Goal: Task Accomplishment & Management: Use online tool/utility

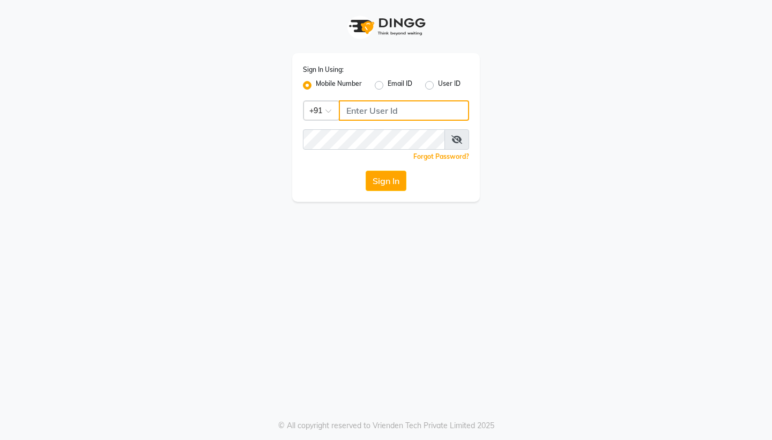
type input "8383058393"
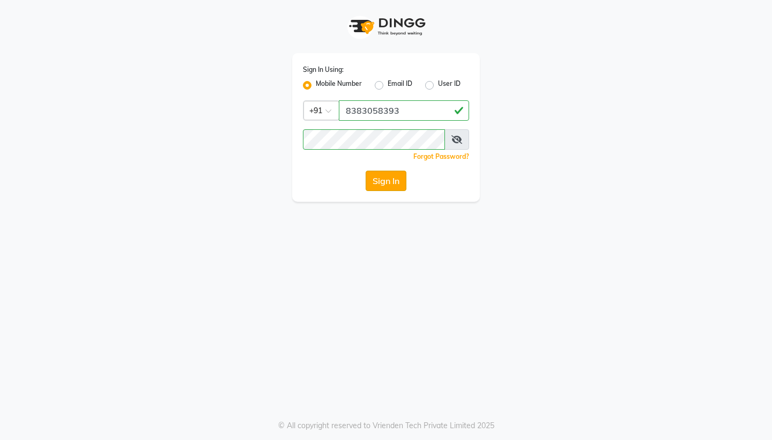
click at [381, 183] on button "Sign In" at bounding box center [386, 180] width 41 height 20
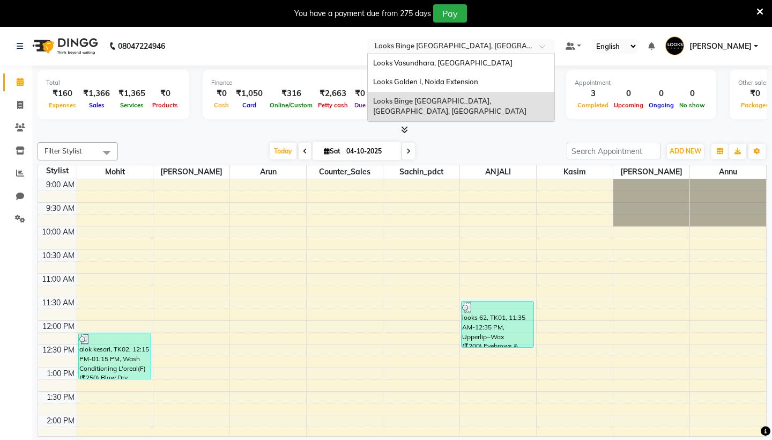
click at [367, 52] on div "Select Location × Looks Binge Central Noida, Sector-62, Noida" at bounding box center [461, 46] width 188 height 14
click at [373, 79] on span "Looks Golden I, Noida Extension" at bounding box center [425, 81] width 105 height 9
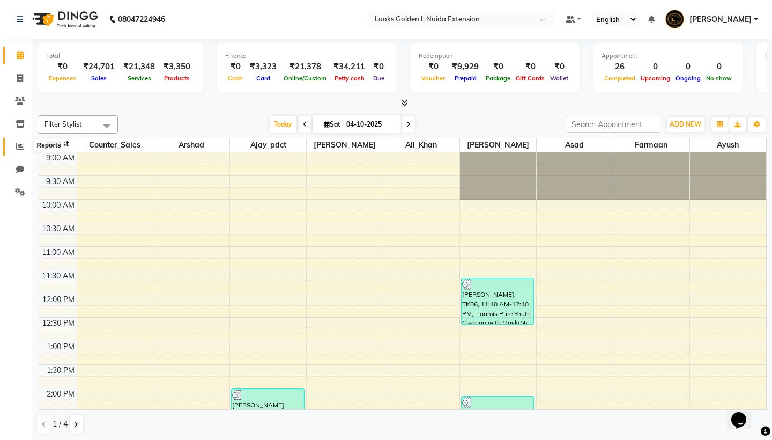
click at [19, 150] on span at bounding box center [20, 146] width 19 height 12
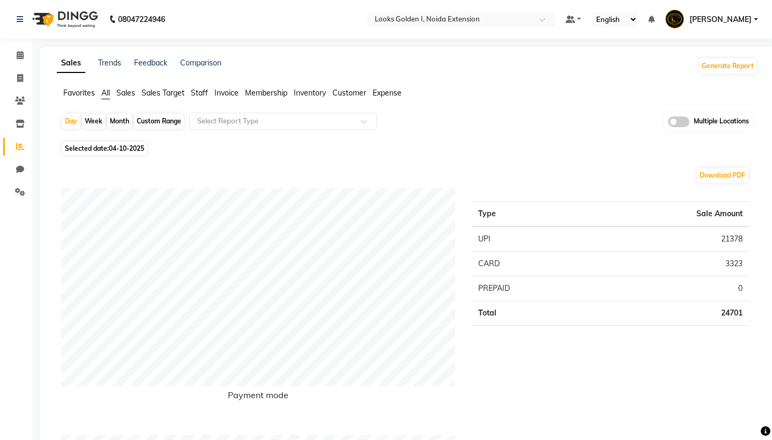
click at [113, 133] on div "Day Week Month Custom Range Select Report Type Multiple Locations" at bounding box center [407, 125] width 692 height 26
click at [113, 143] on span "Selected date: [DATE]" at bounding box center [104, 148] width 85 height 13
select select "10"
select select "2025"
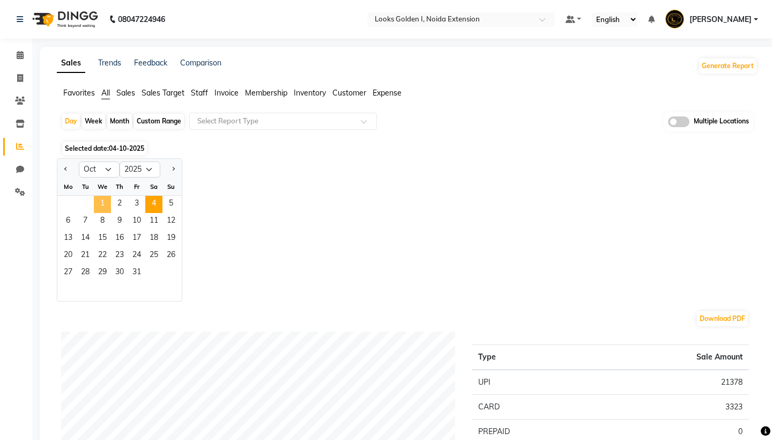
click at [107, 199] on span "1" at bounding box center [102, 204] width 17 height 17
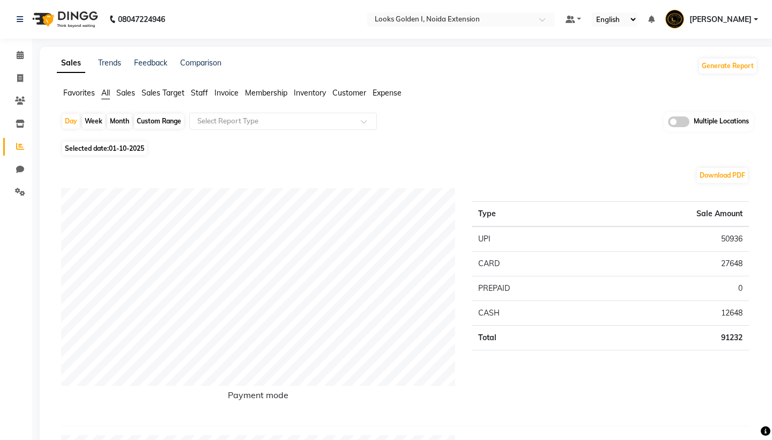
click at [123, 151] on span "01-10-2025" at bounding box center [126, 148] width 35 height 8
select select "10"
select select "2025"
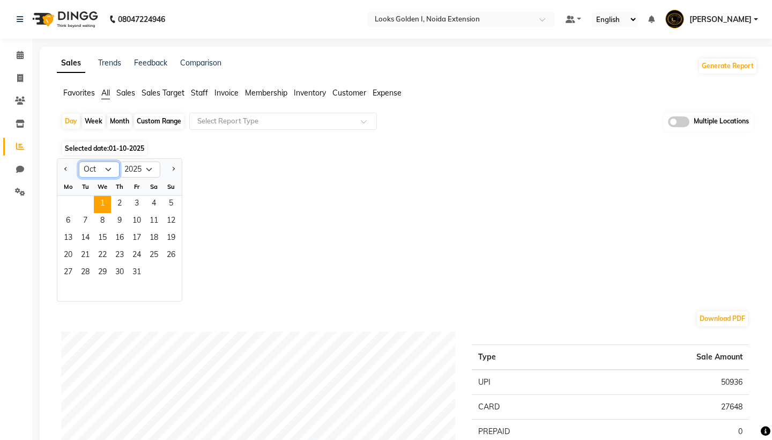
select select "9"
click at [76, 201] on span "1" at bounding box center [67, 204] width 17 height 17
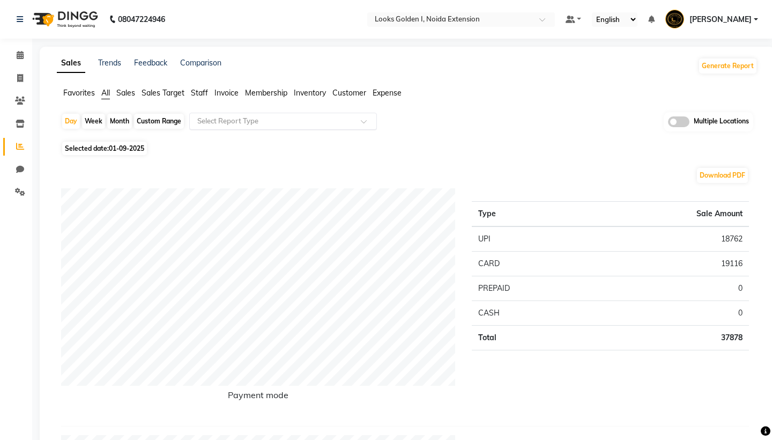
click at [247, 116] on input "text" at bounding box center [272, 121] width 154 height 11
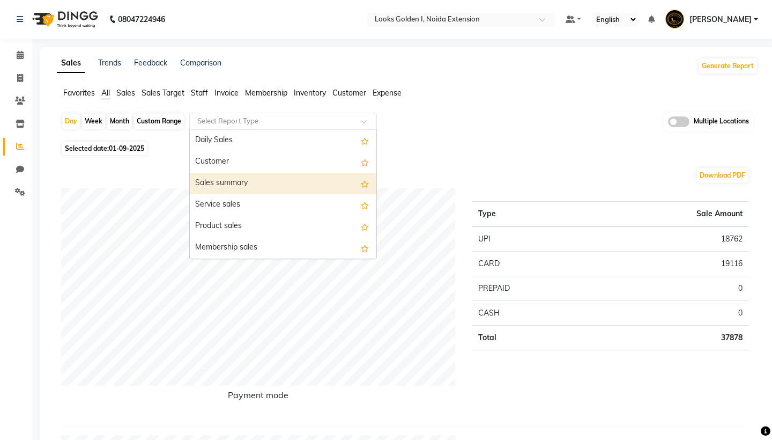
click at [250, 178] on div "Sales summary" at bounding box center [283, 183] width 187 height 21
select select "filtered_report"
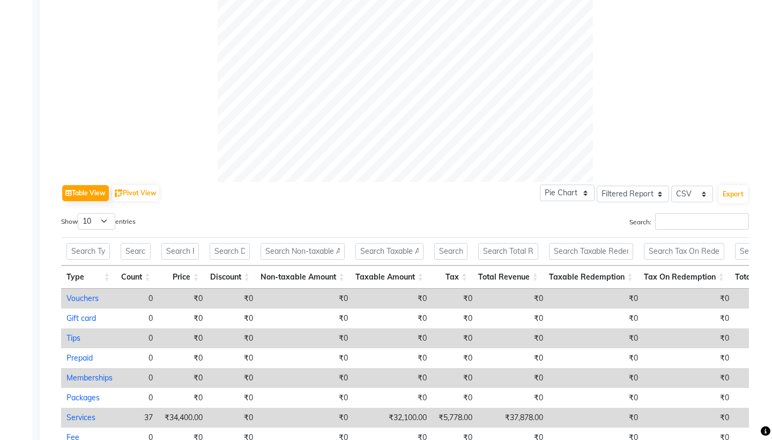
scroll to position [470, 0]
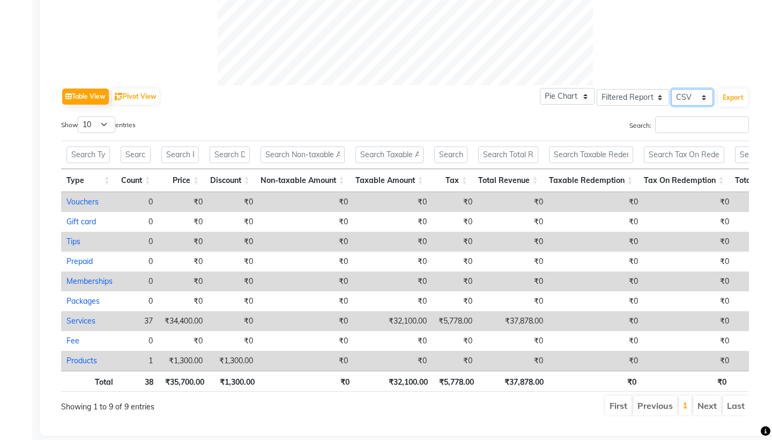
select select "pdf"
click at [741, 96] on button "Export" at bounding box center [732, 97] width 29 height 18
select select "sans-serif"
select select "10px"
select select "template_1"
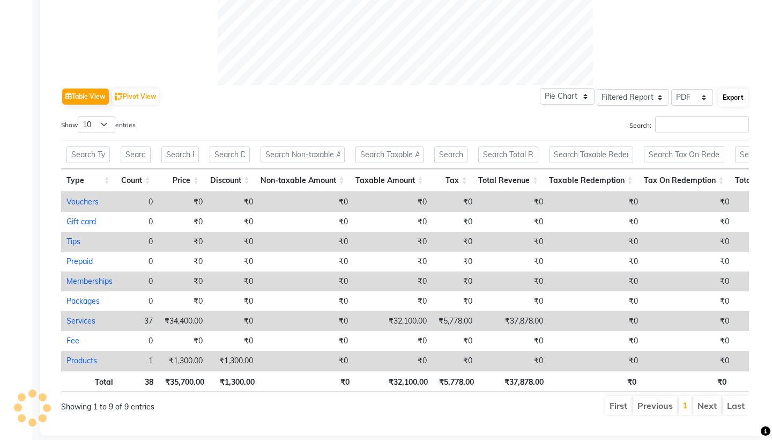
select select "A4"
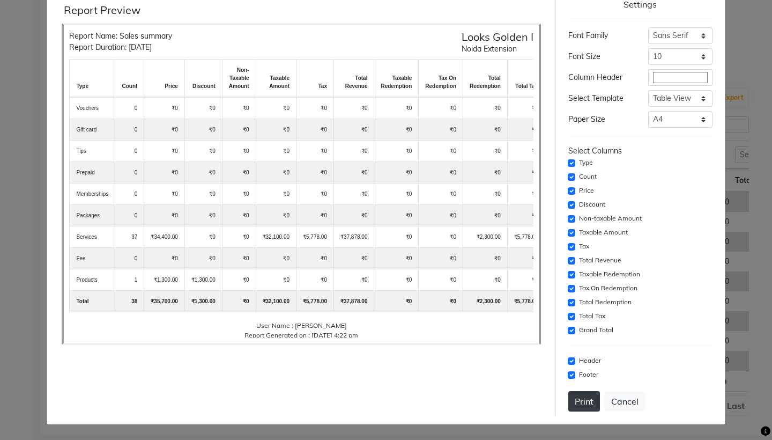
scroll to position [33, 0]
click at [580, 392] on button "Print" at bounding box center [584, 401] width 32 height 20
click at [631, 407] on button "Cancel" at bounding box center [624, 401] width 41 height 20
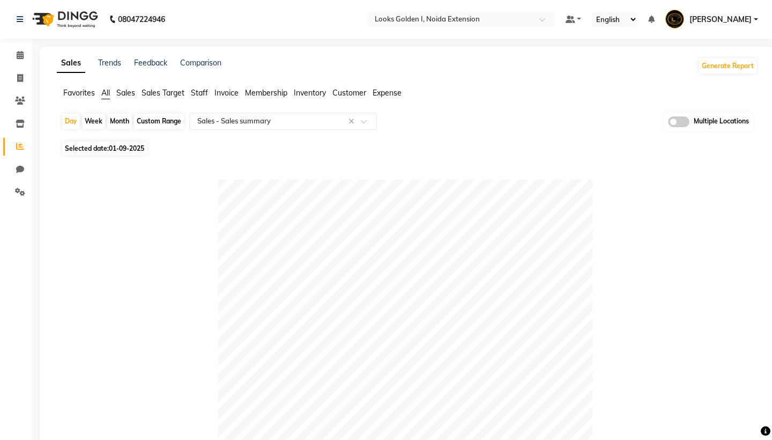
scroll to position [0, 0]
click at [375, 95] on span "Expense" at bounding box center [387, 93] width 29 height 10
click at [340, 131] on div "Day Week Month Custom Range Select Report Type Multiple Locations" at bounding box center [407, 122] width 692 height 20
click at [330, 125] on div "Select Report Type" at bounding box center [275, 121] width 166 height 11
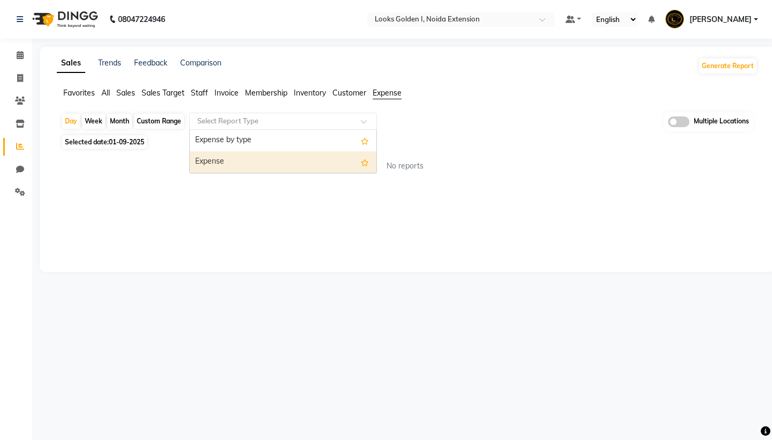
click at [325, 157] on div "Expense" at bounding box center [283, 161] width 187 height 21
select select "filtered_report"
select select "pdf"
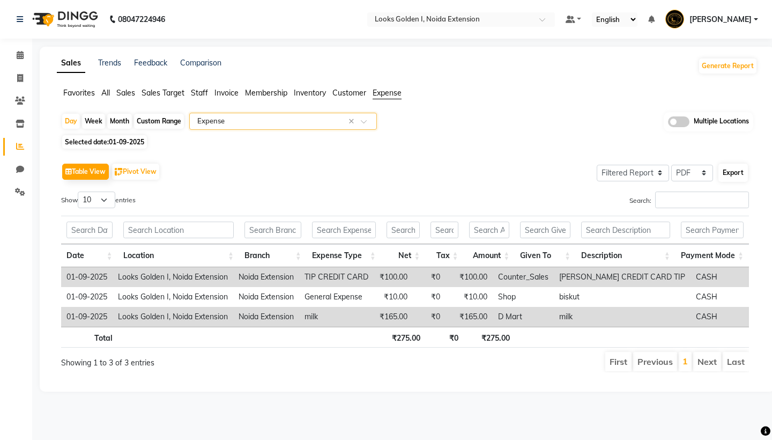
click at [733, 169] on button "Export" at bounding box center [732, 172] width 29 height 18
select select "sans-serif"
select select "10px"
select select "template_1"
select select "A4"
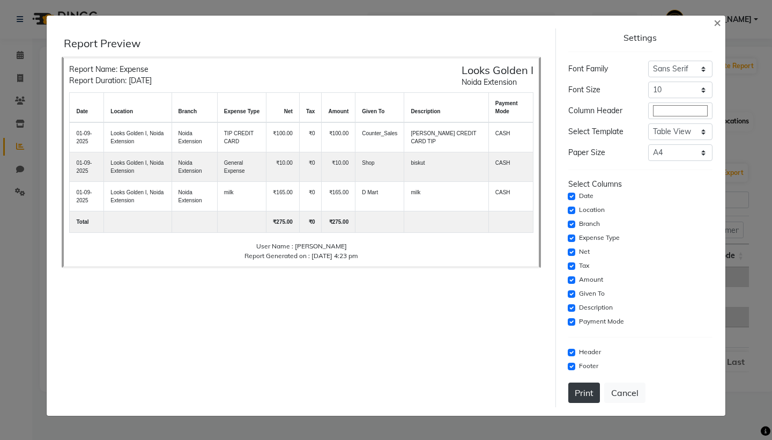
click at [583, 388] on button "Print" at bounding box center [584, 392] width 32 height 20
